Goal: Find specific page/section: Find specific page/section

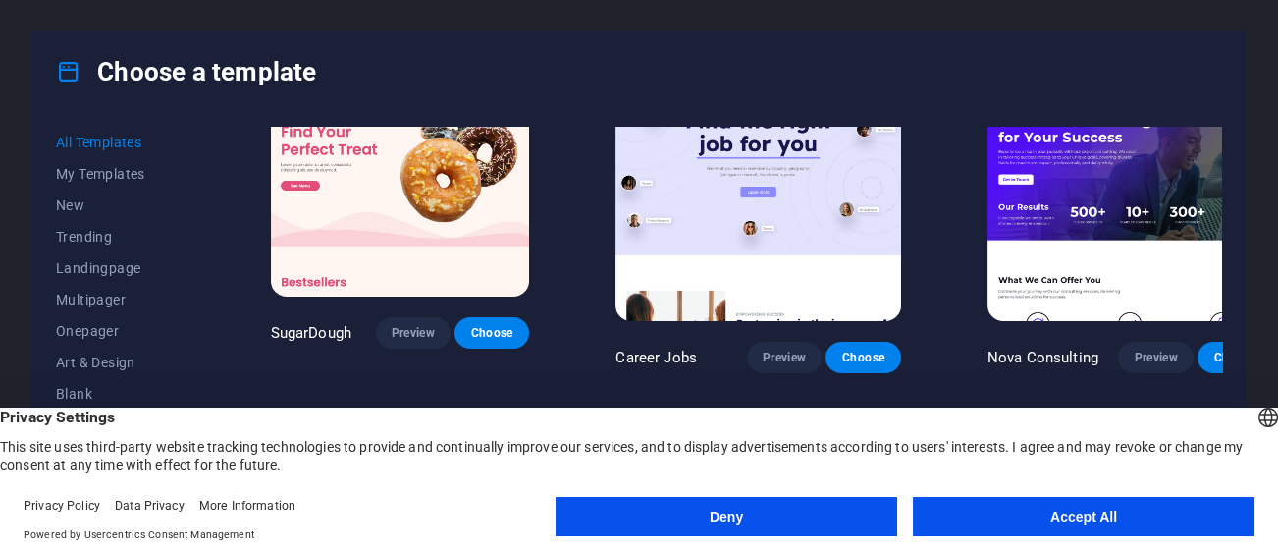
scroll to position [98, 0]
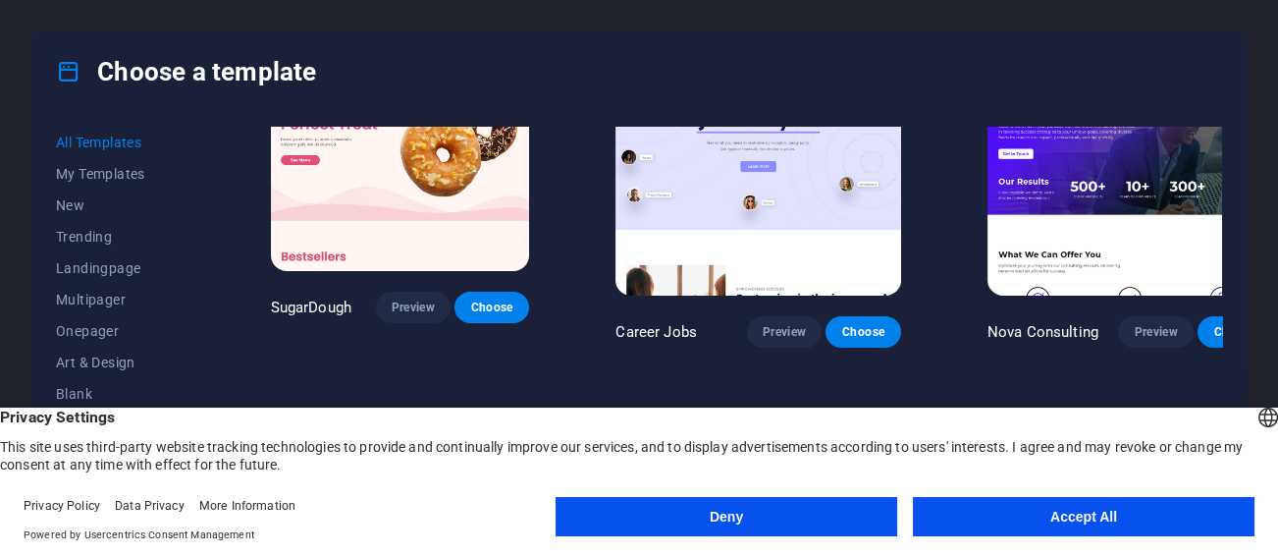
click at [783, 508] on button "Deny" at bounding box center [727, 516] width 342 height 39
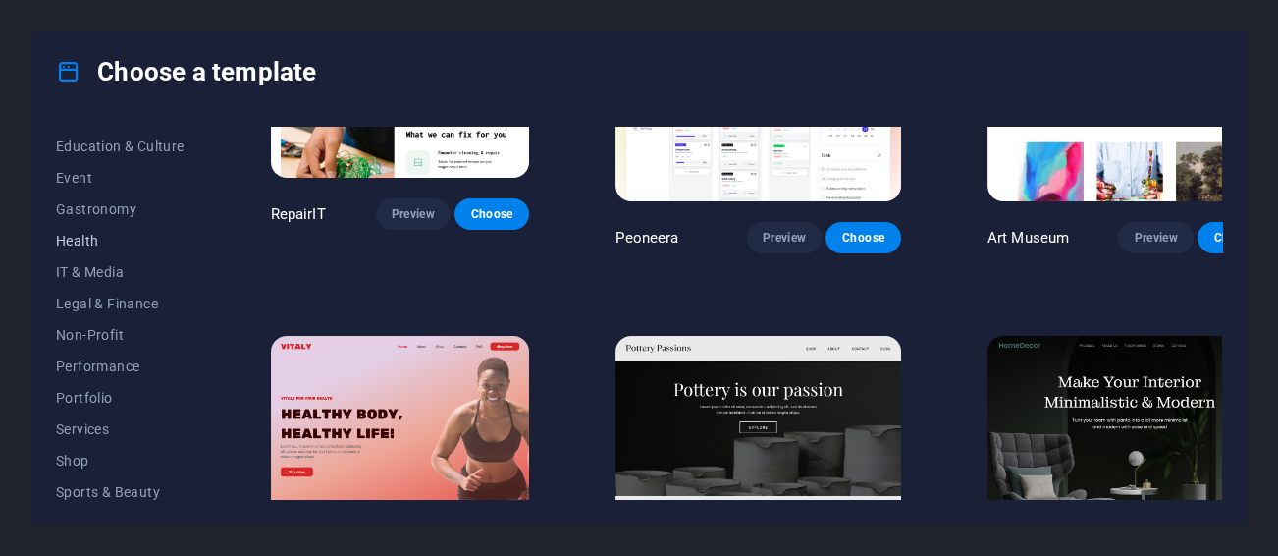
scroll to position [359, 0]
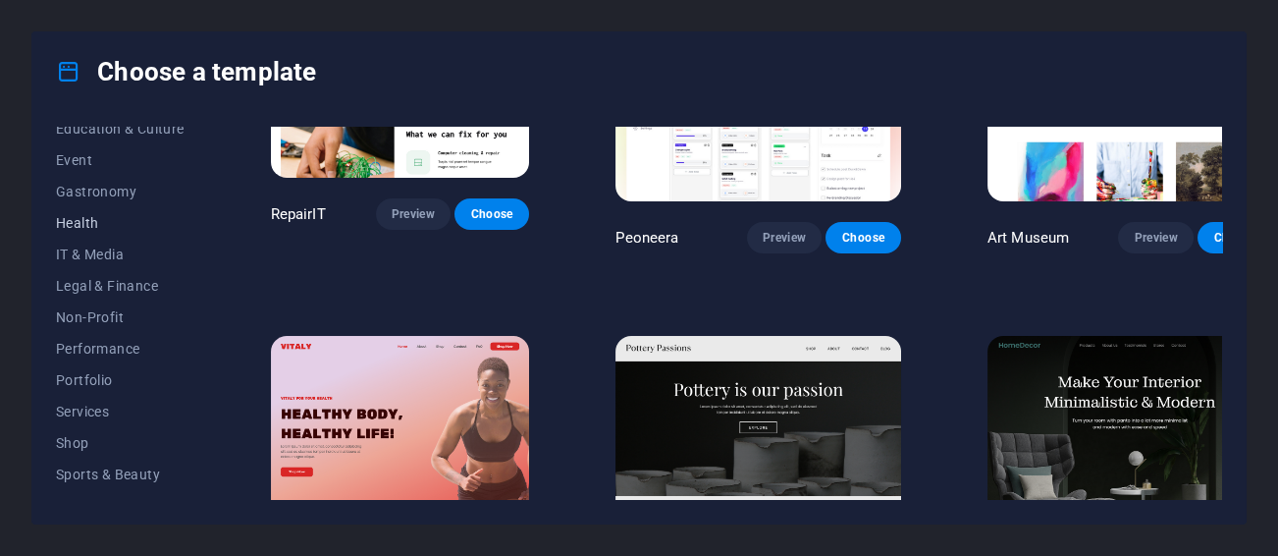
click at [120, 410] on span "Services" at bounding box center [120, 412] width 129 height 16
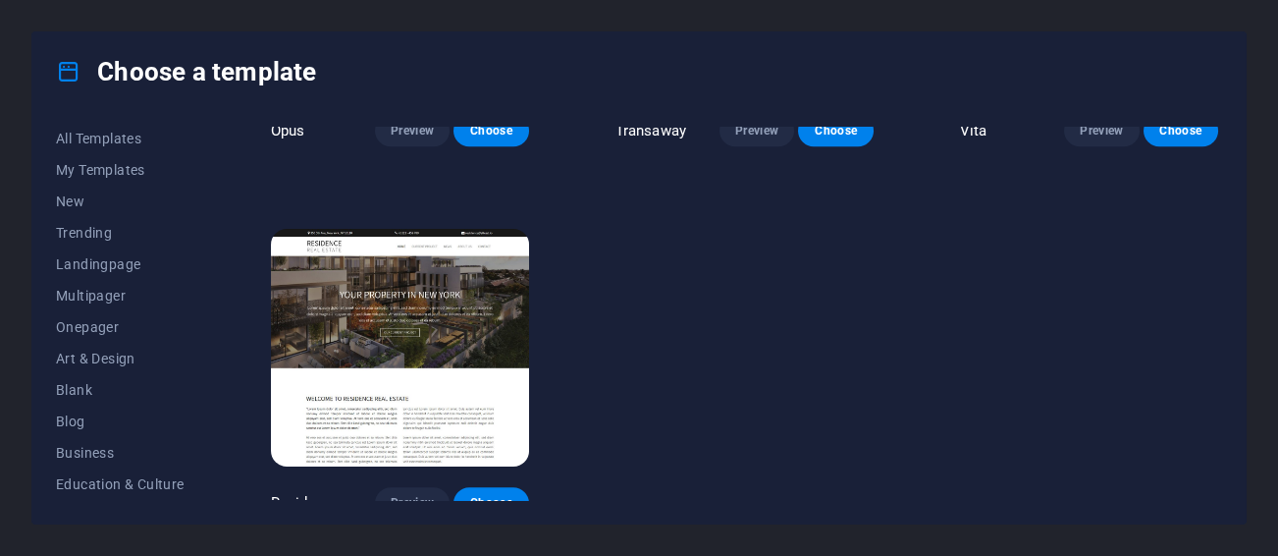
scroll to position [0, 0]
click at [87, 267] on span "Landingpage" at bounding box center [120, 268] width 129 height 16
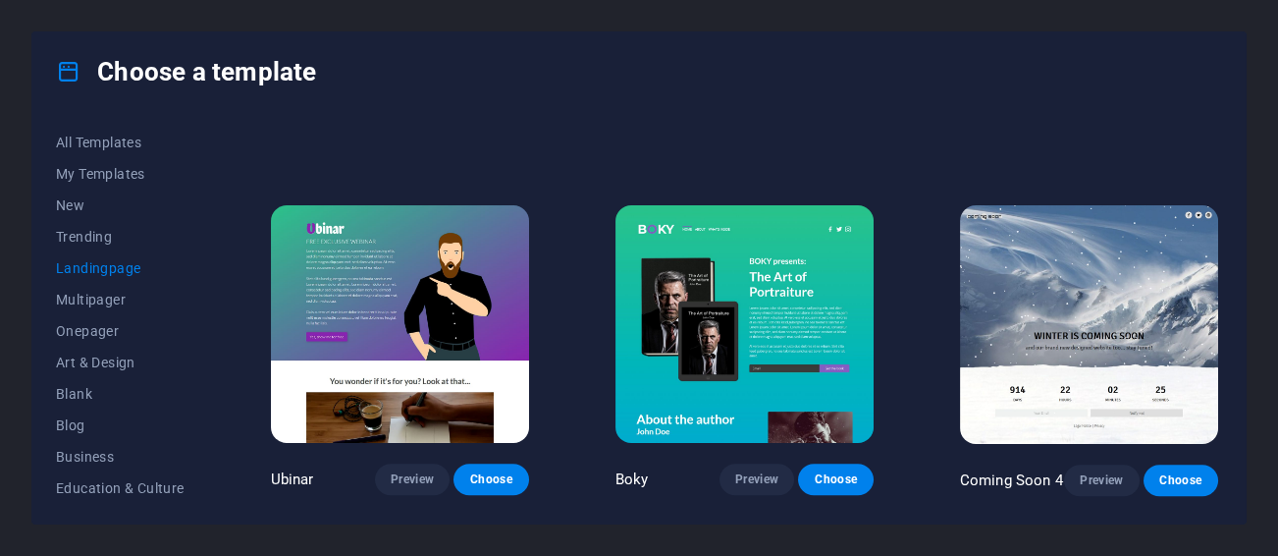
scroll to position [2533, 0]
click at [87, 313] on button "Multipager" at bounding box center [120, 299] width 129 height 31
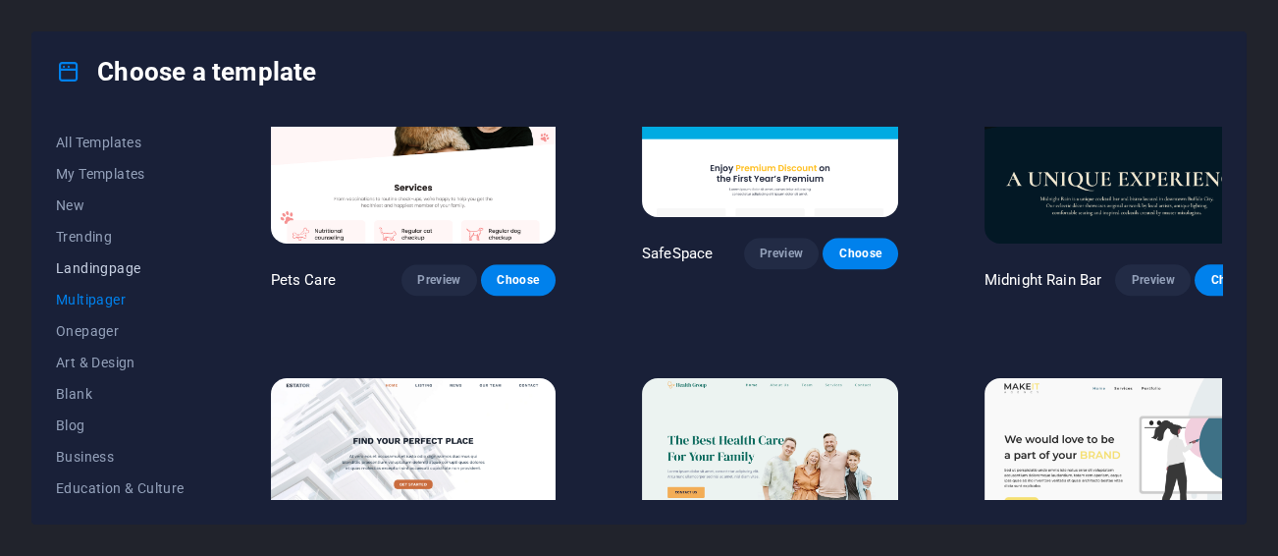
click at [87, 267] on span "Landingpage" at bounding box center [120, 268] width 129 height 16
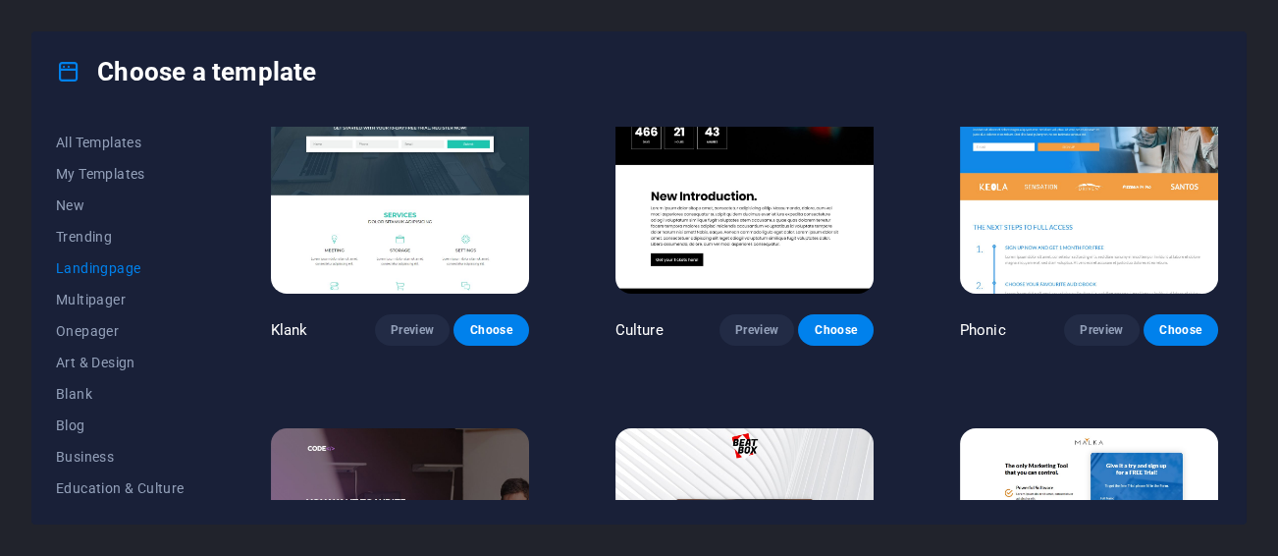
scroll to position [0, 0]
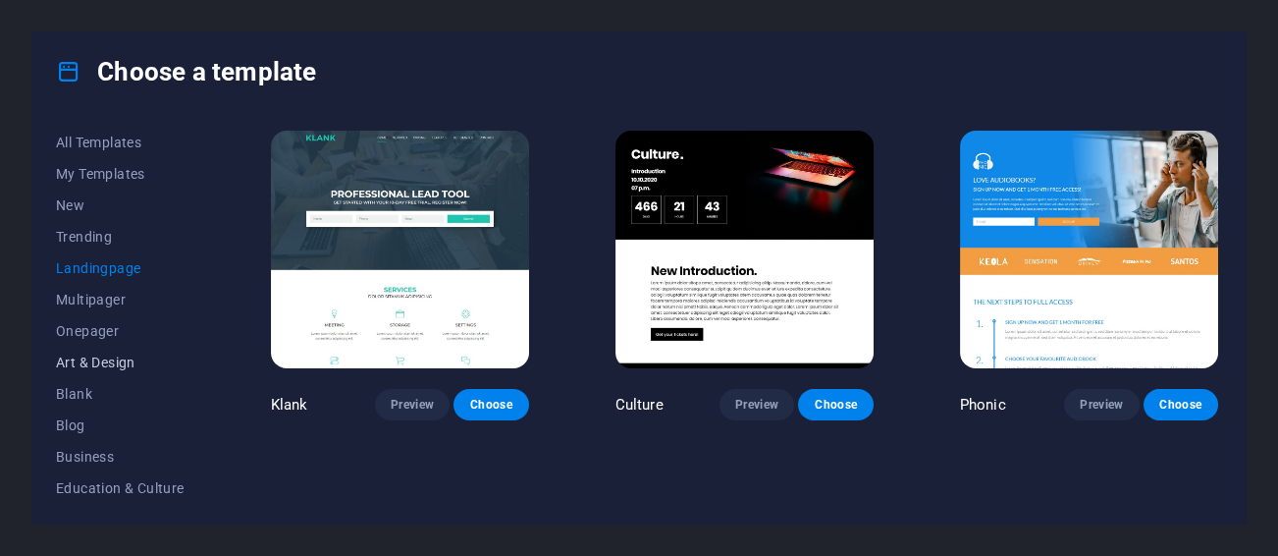
click at [135, 372] on button "Art & Design" at bounding box center [120, 362] width 129 height 31
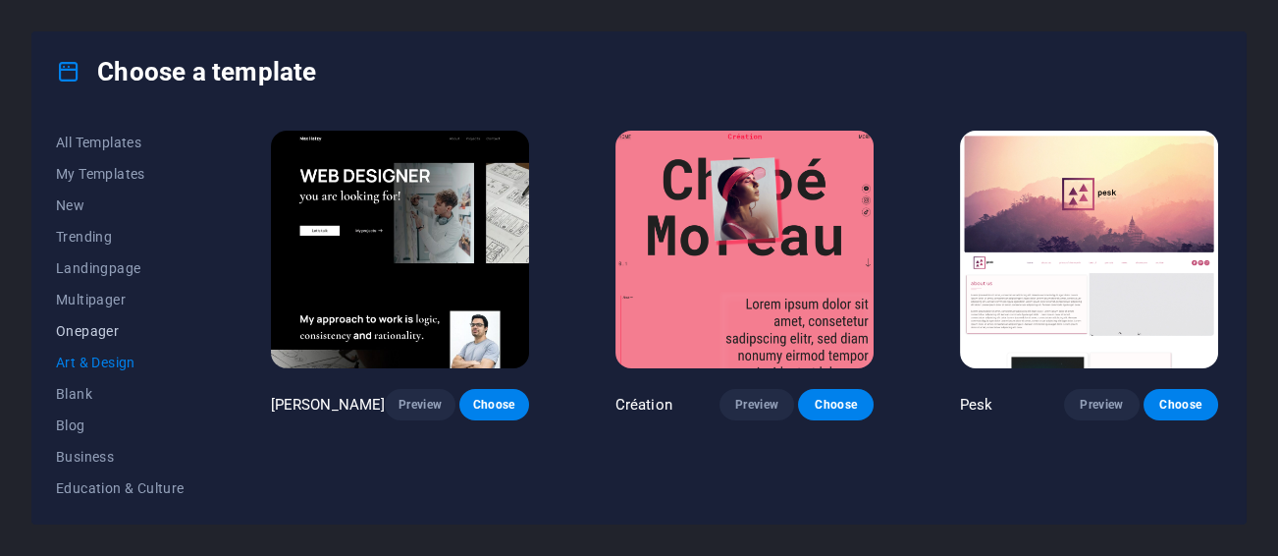
click at [82, 333] on span "Onepager" at bounding box center [120, 331] width 129 height 16
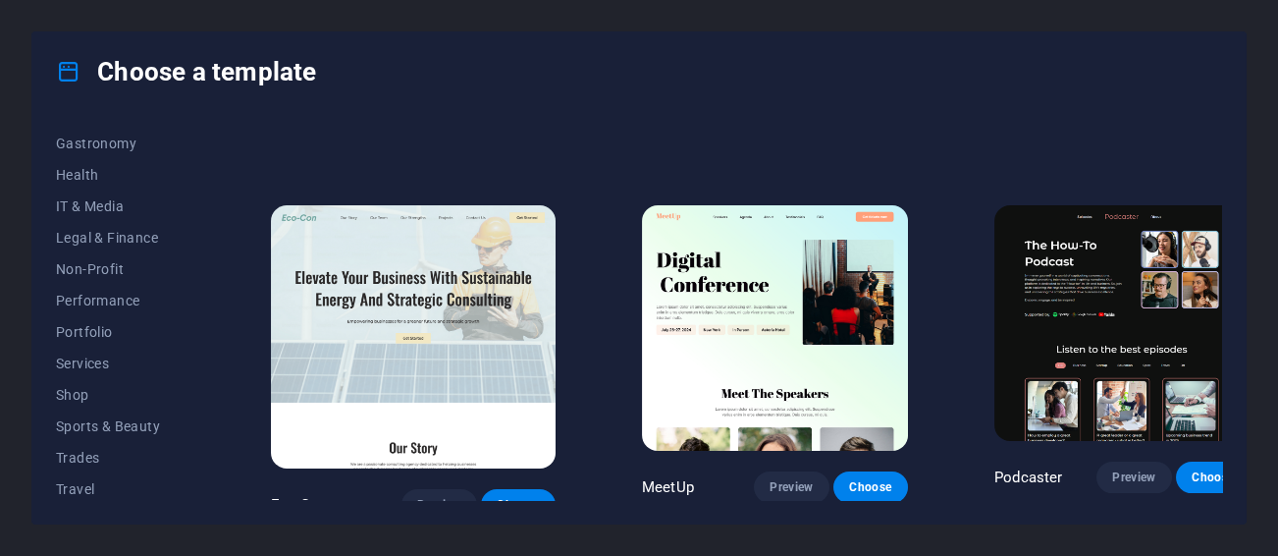
scroll to position [443, 0]
click at [92, 477] on span "Wireframe" at bounding box center [120, 485] width 129 height 16
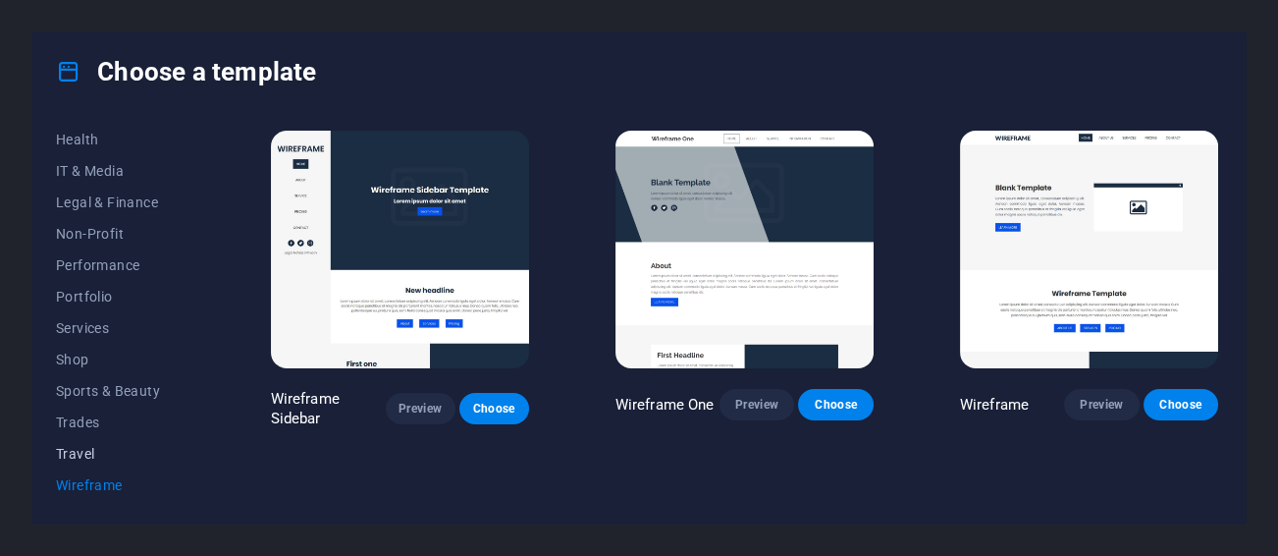
click at [79, 447] on span "Travel" at bounding box center [120, 454] width 129 height 16
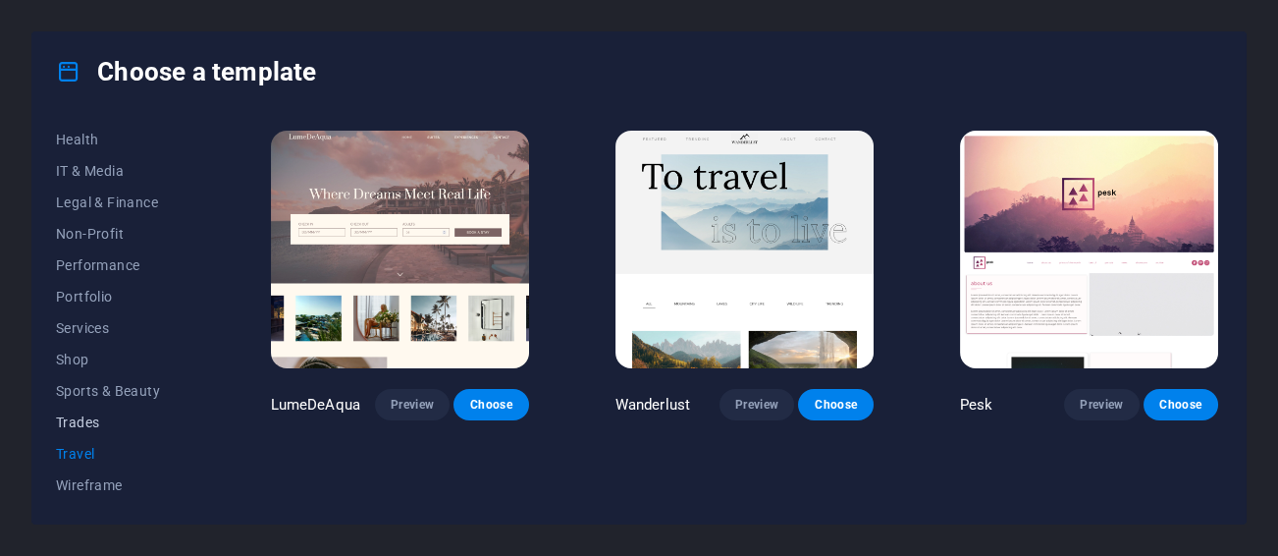
click at [79, 424] on span "Trades" at bounding box center [120, 422] width 129 height 16
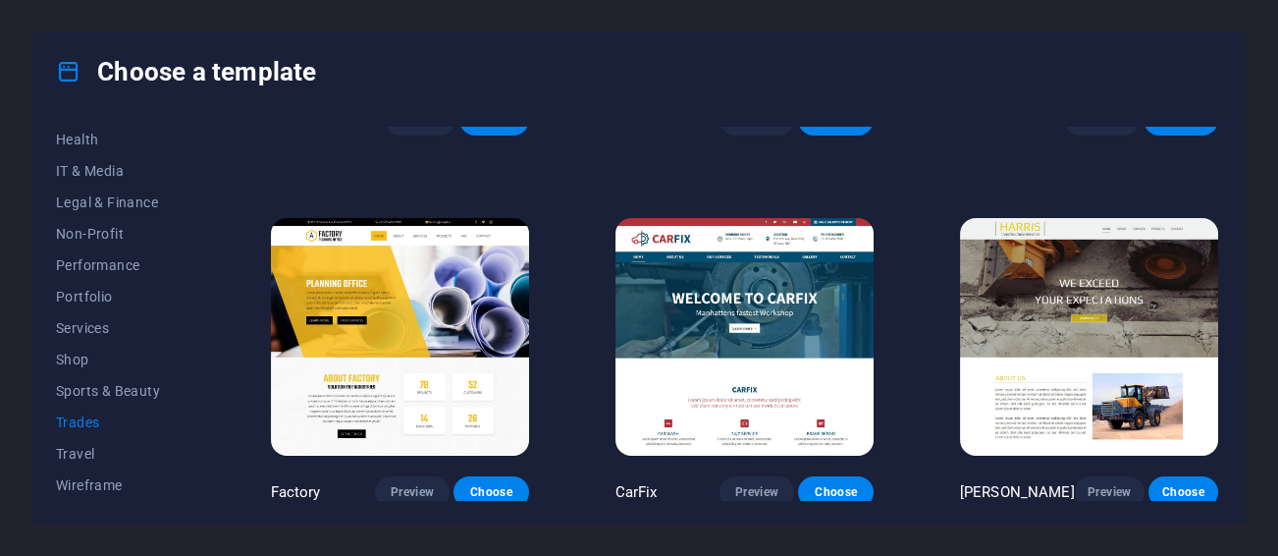
scroll to position [659, 0]
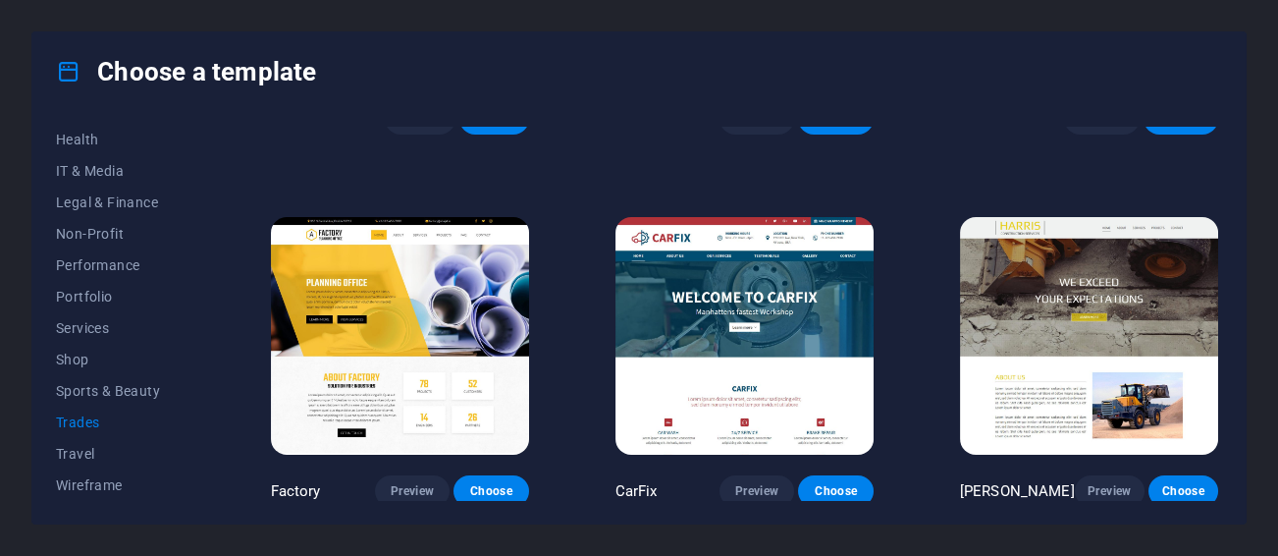
click at [79, 467] on button "Travel" at bounding box center [120, 453] width 129 height 31
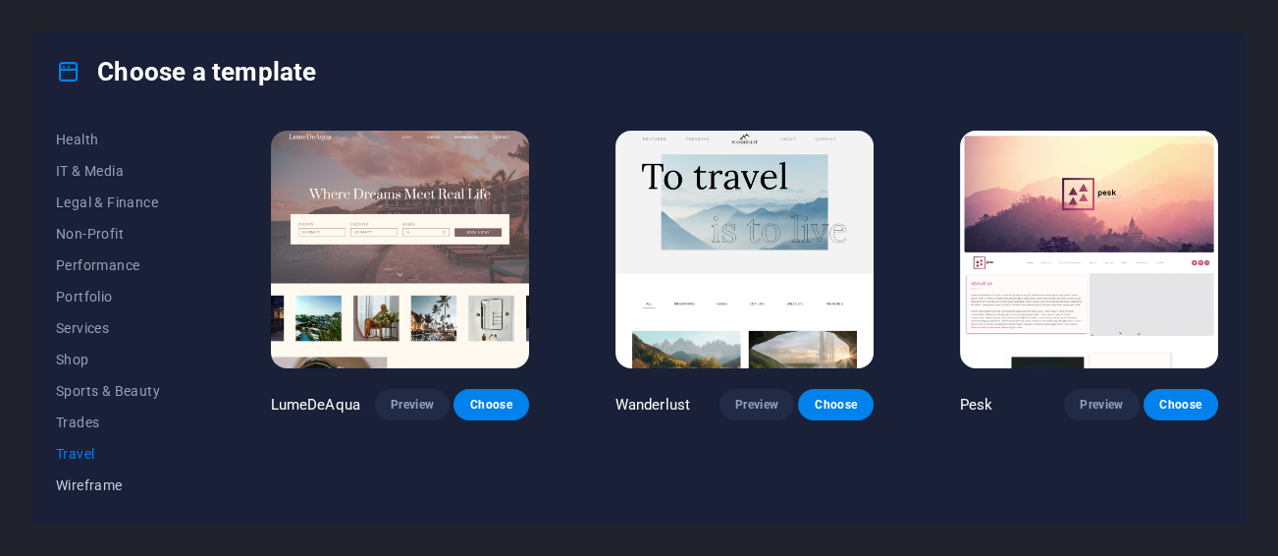
click at [81, 479] on span "Wireframe" at bounding box center [120, 485] width 129 height 16
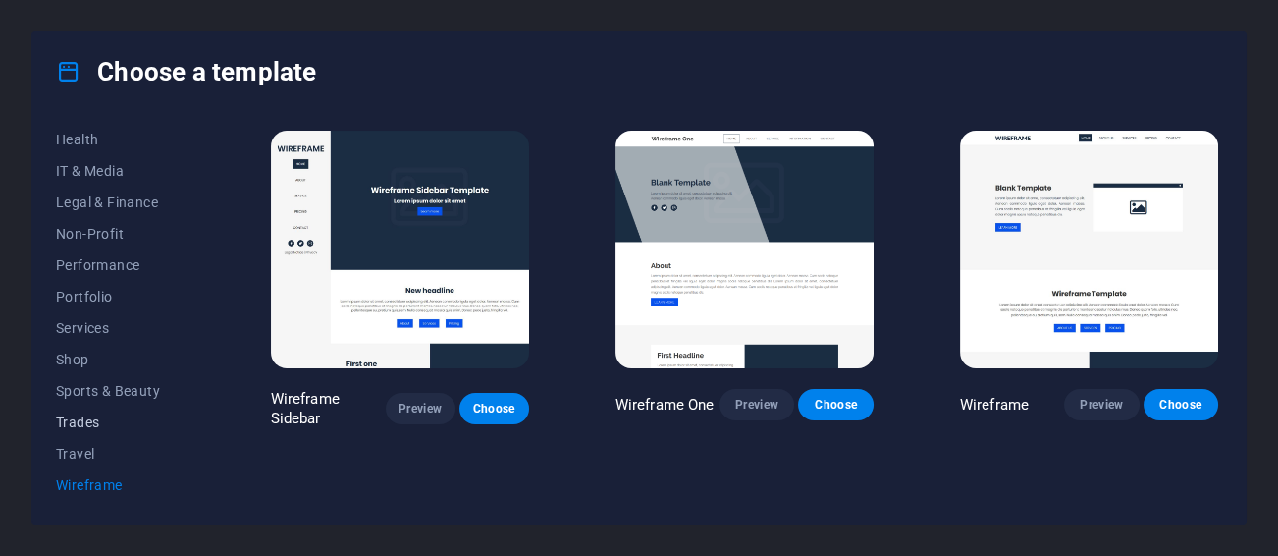
click at [82, 423] on span "Trades" at bounding box center [120, 422] width 129 height 16
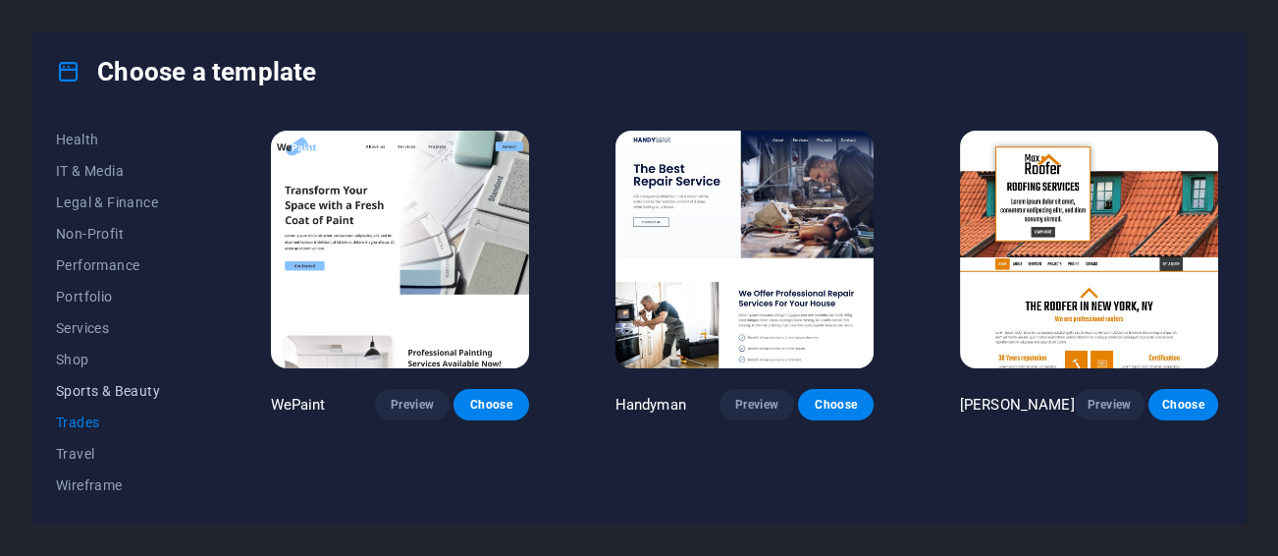
click at [80, 392] on span "Sports & Beauty" at bounding box center [120, 391] width 129 height 16
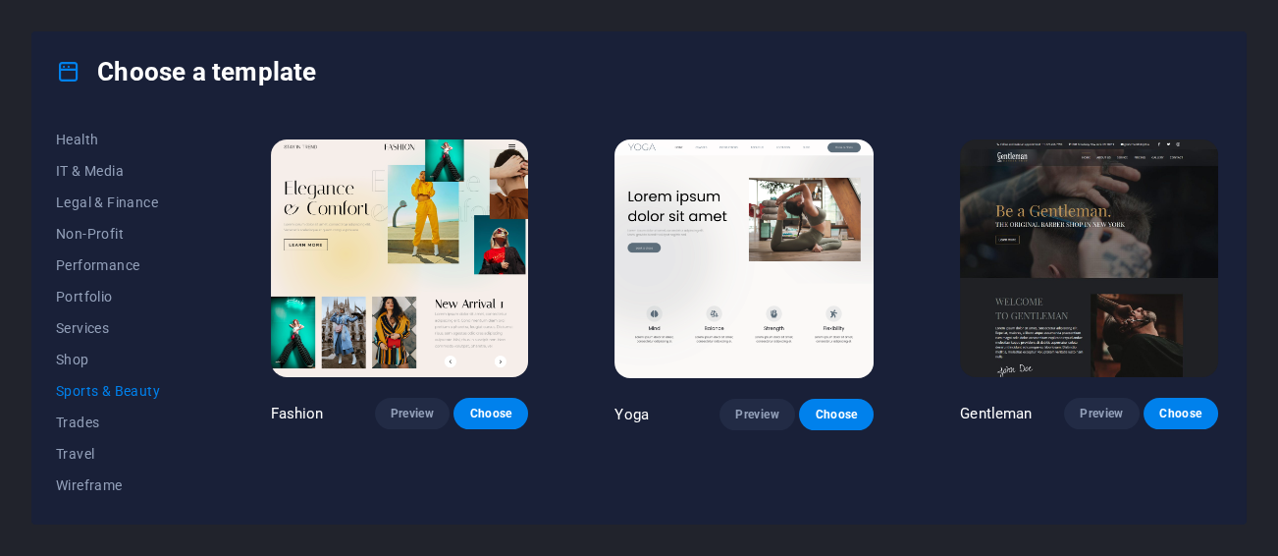
scroll to position [884, 0]
